Goal: Transaction & Acquisition: Purchase product/service

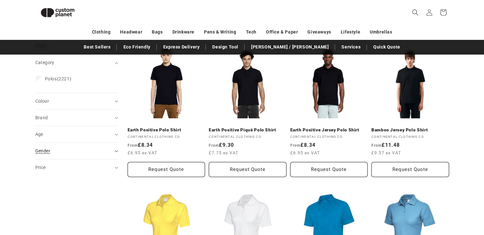
click at [73, 151] on div "Filter: Remove all Category (0) Category Polos (2221) Polos (2221 products) Col…" at bounding box center [76, 108] width 83 height 133
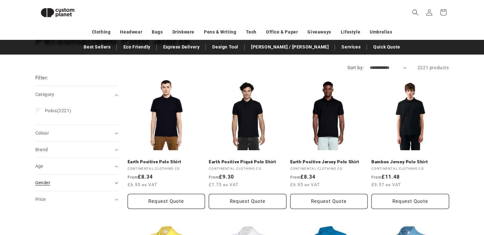
click at [117, 179] on summary "Gender (0)" at bounding box center [76, 182] width 83 height 16
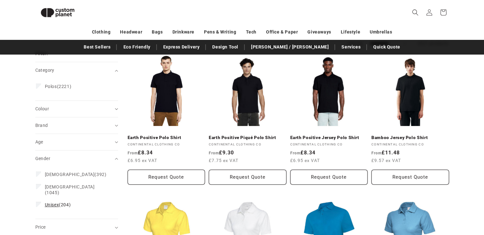
scroll to position [87, 0]
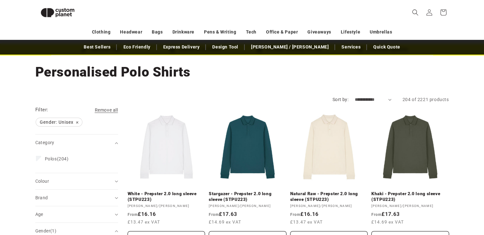
scroll to position [27, 0]
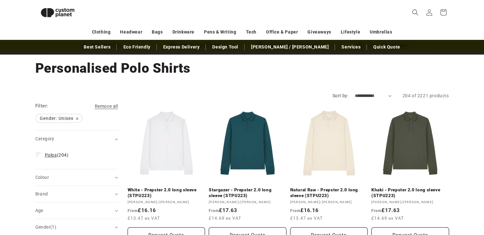
drag, startPoint x: 41, startPoint y: 156, endPoint x: 36, endPoint y: 157, distance: 5.6
click at [41, 156] on label "Polos (204) Polos (204 products)" at bounding box center [75, 155] width 78 height 12
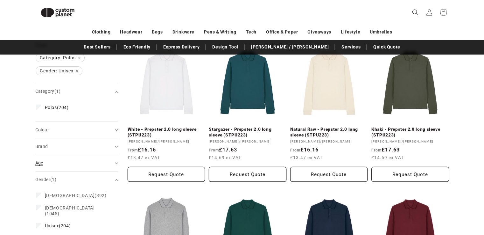
scroll to position [87, 0]
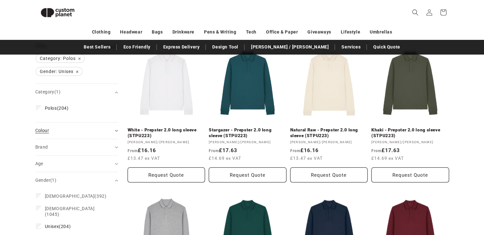
click at [91, 127] on div "Colour (0)" at bounding box center [73, 130] width 77 height 7
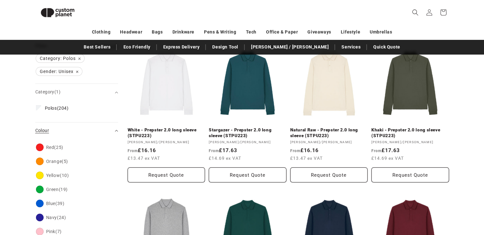
click at [98, 134] on summary "Colour (0)" at bounding box center [76, 130] width 83 height 16
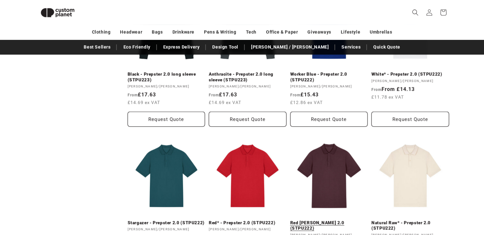
scroll to position [415, 0]
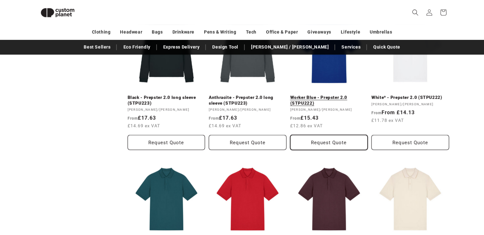
click at [337, 137] on button "Request Quote" at bounding box center [329, 142] width 78 height 15
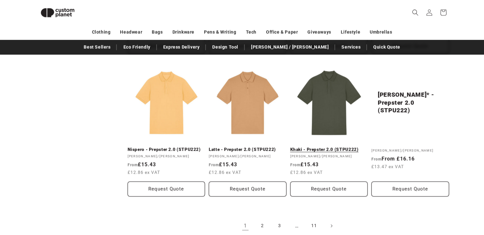
scroll to position [724, 0]
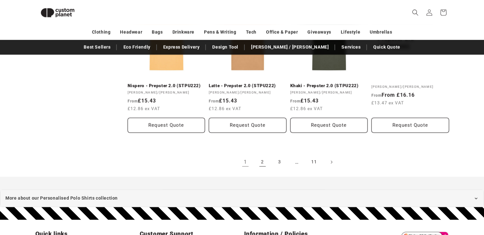
click at [267, 162] on link "2" at bounding box center [263, 162] width 14 height 14
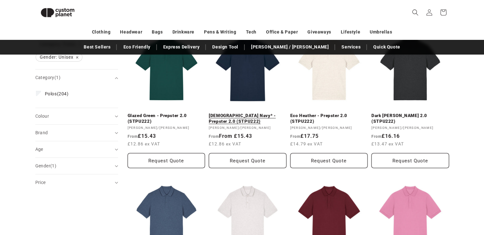
scroll to position [118, 0]
